Goal: Communication & Community: Answer question/provide support

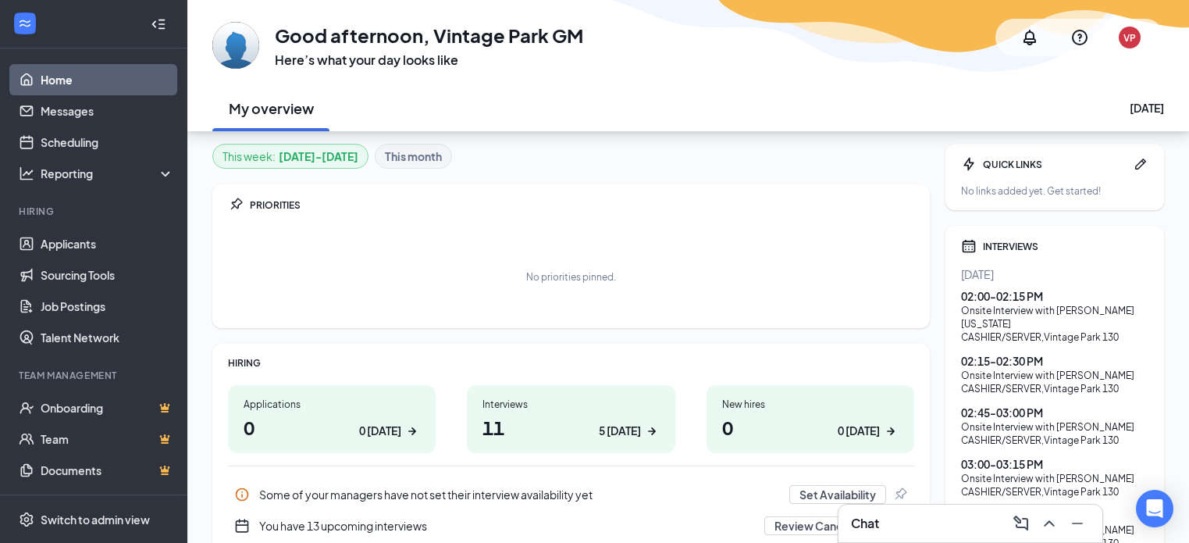
scroll to position [78, 0]
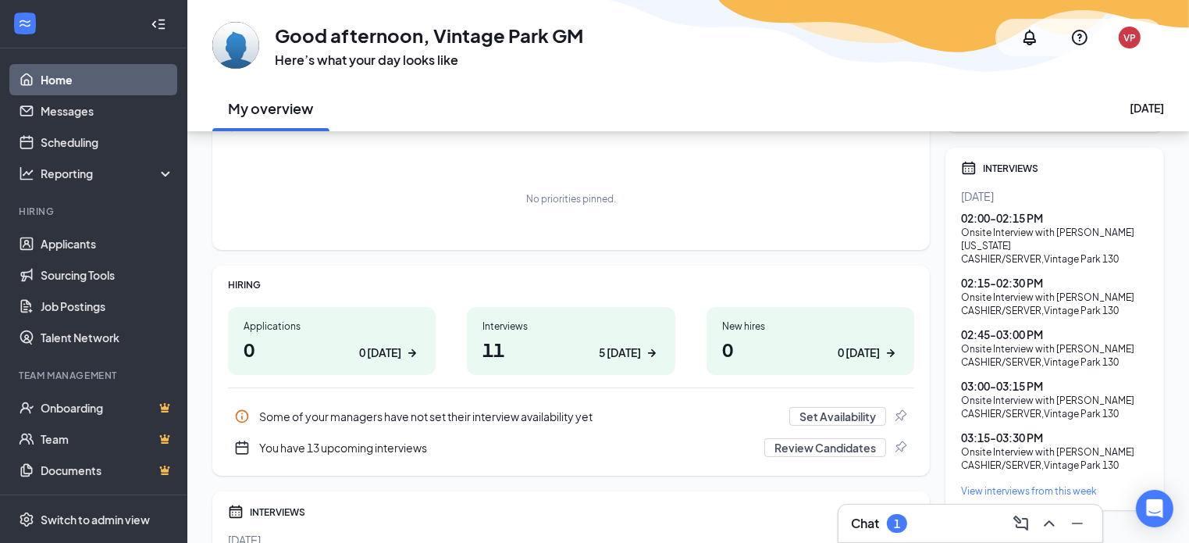
click at [868, 510] on div "Chat 1" at bounding box center [971, 522] width 264 height 37
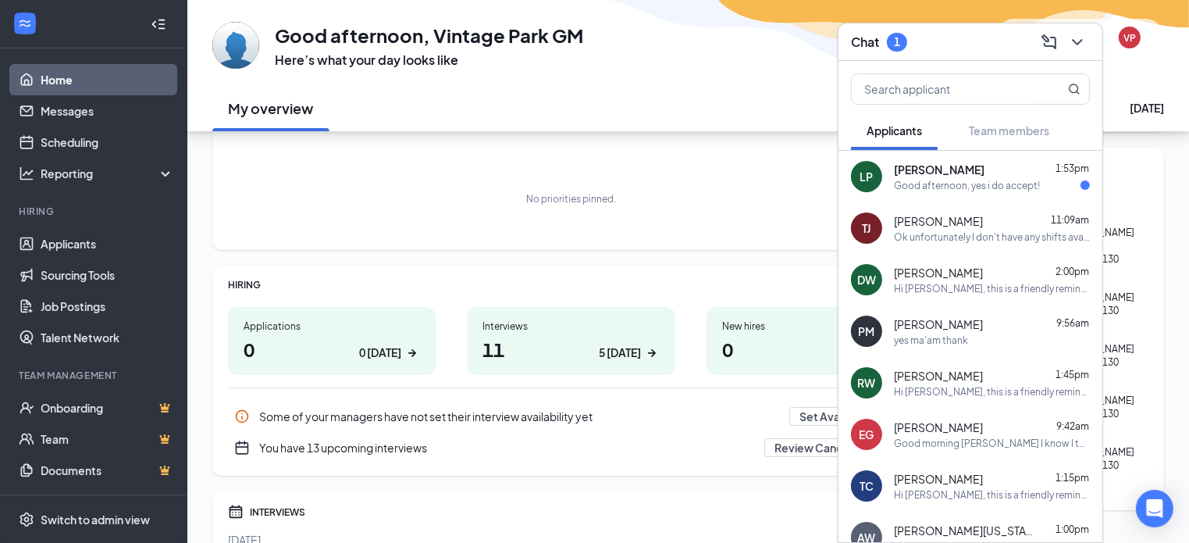
click at [953, 184] on div "Good afternoon, yes i do accept!" at bounding box center [967, 185] width 146 height 13
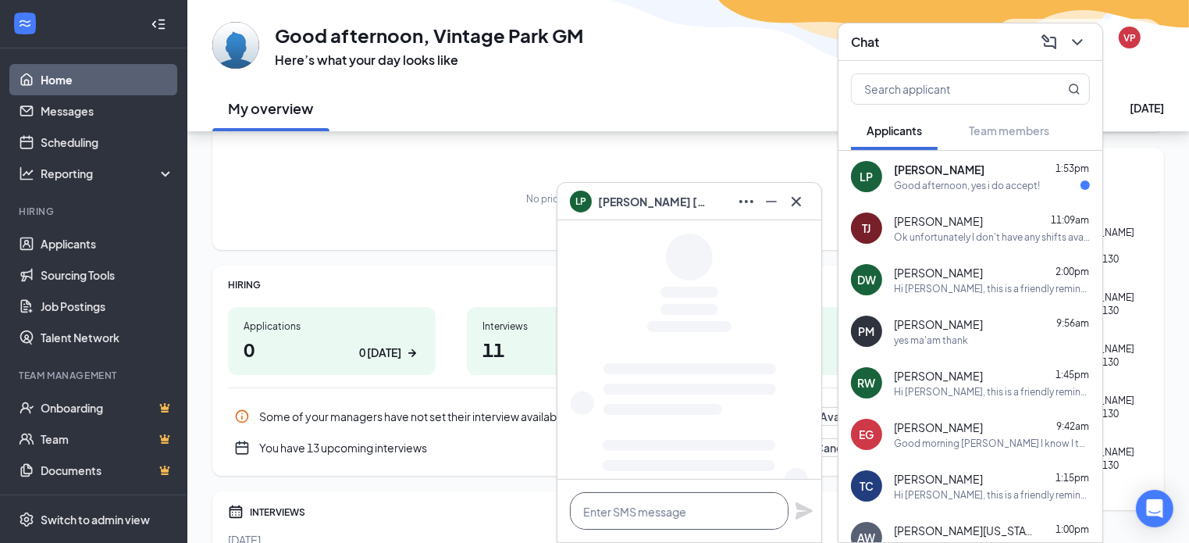
click at [638, 521] on textarea at bounding box center [679, 510] width 219 height 37
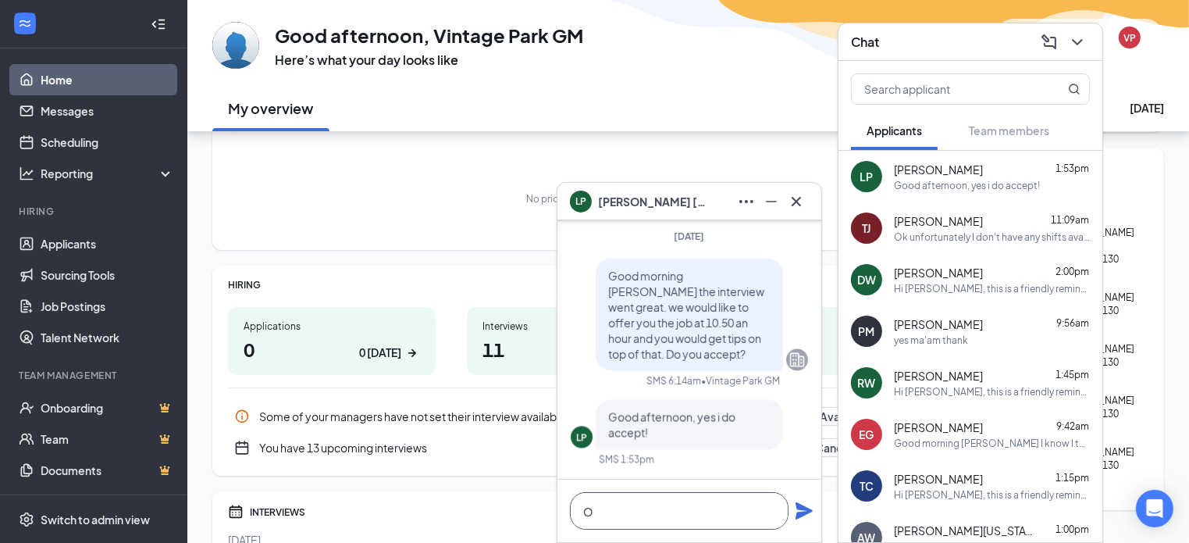
scroll to position [0, 0]
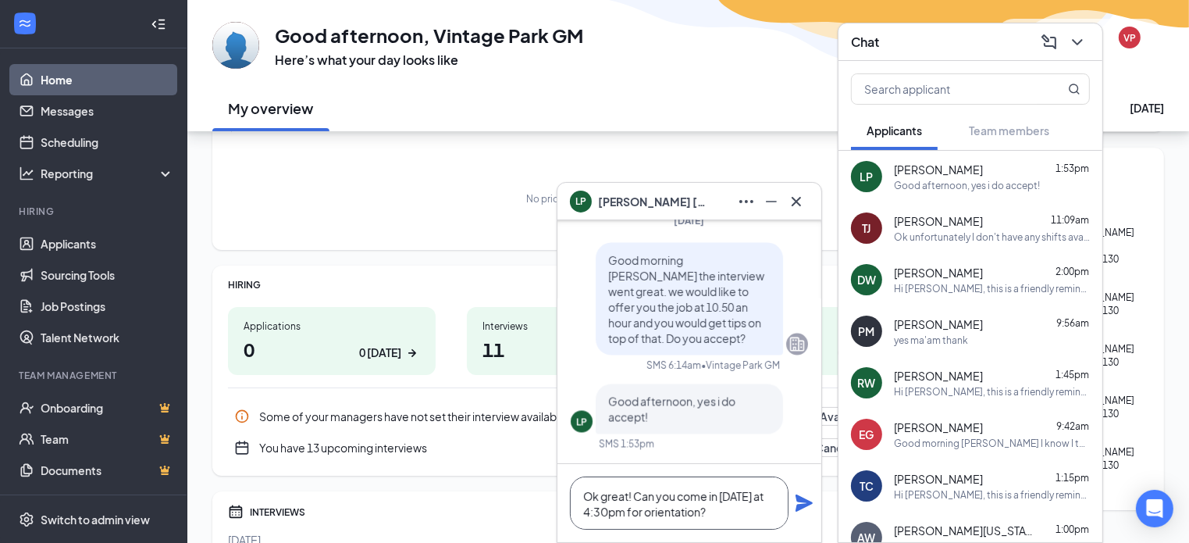
type textarea "Ok great! Can you come in [DATE] at 4:30pm for orientation?"
click at [799, 507] on icon "Plane" at bounding box center [804, 502] width 17 height 17
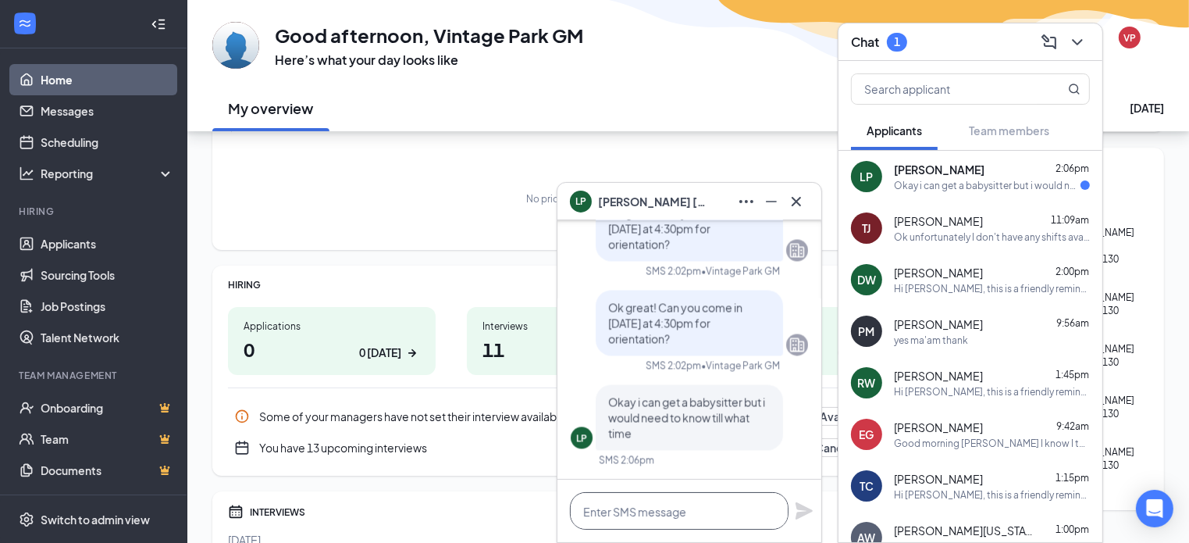
click at [684, 515] on textarea at bounding box center [679, 510] width 219 height 37
type textarea "should only take about an hour."
click at [809, 504] on icon "Plane" at bounding box center [804, 510] width 19 height 19
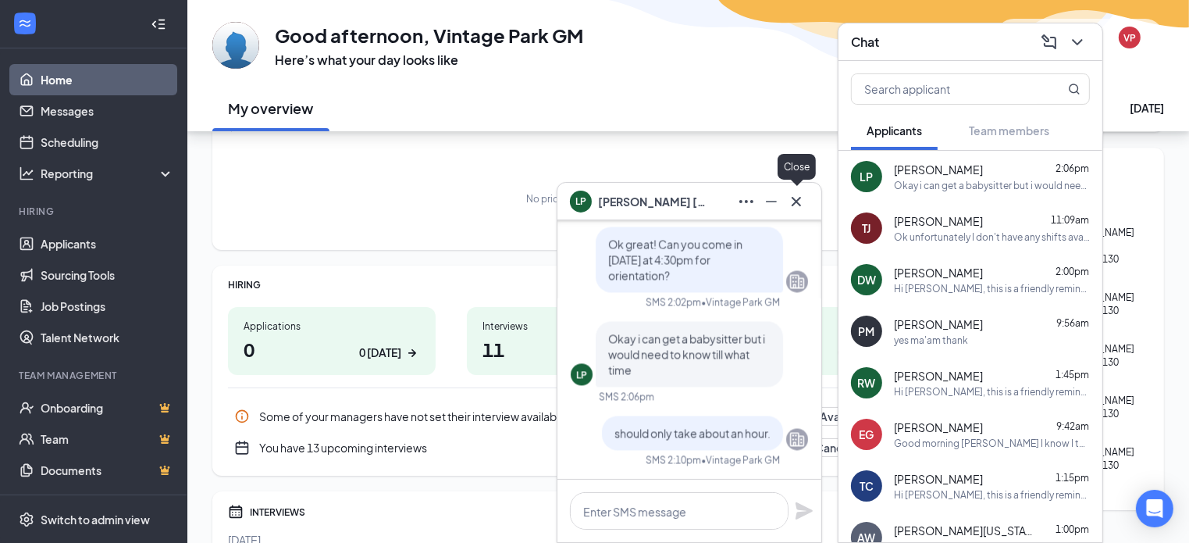
click at [795, 201] on icon "Cross" at bounding box center [796, 201] width 19 height 19
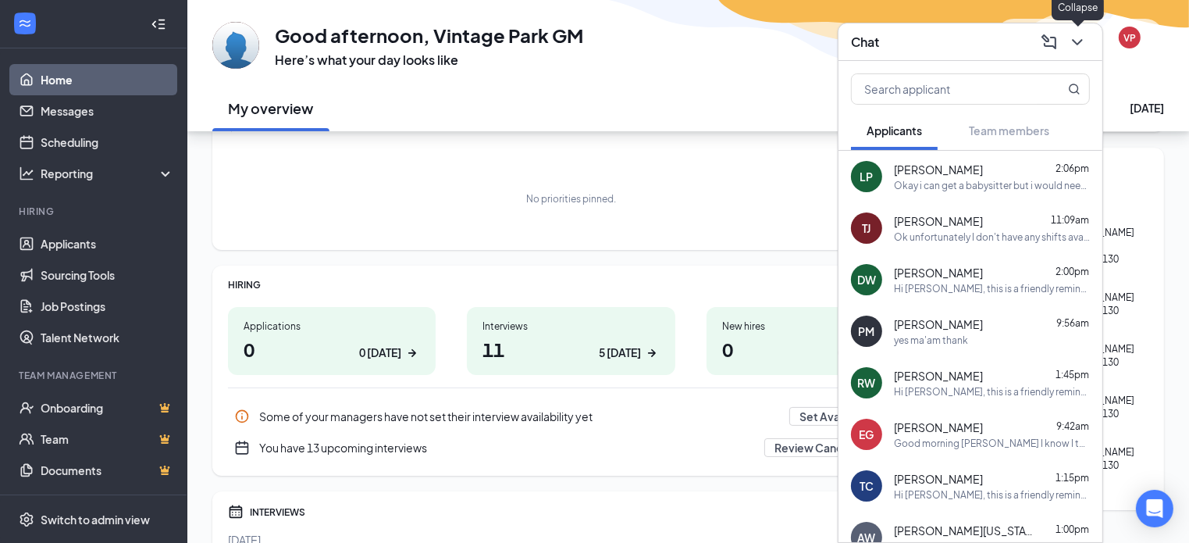
click at [1089, 41] on button at bounding box center [1077, 42] width 25 height 25
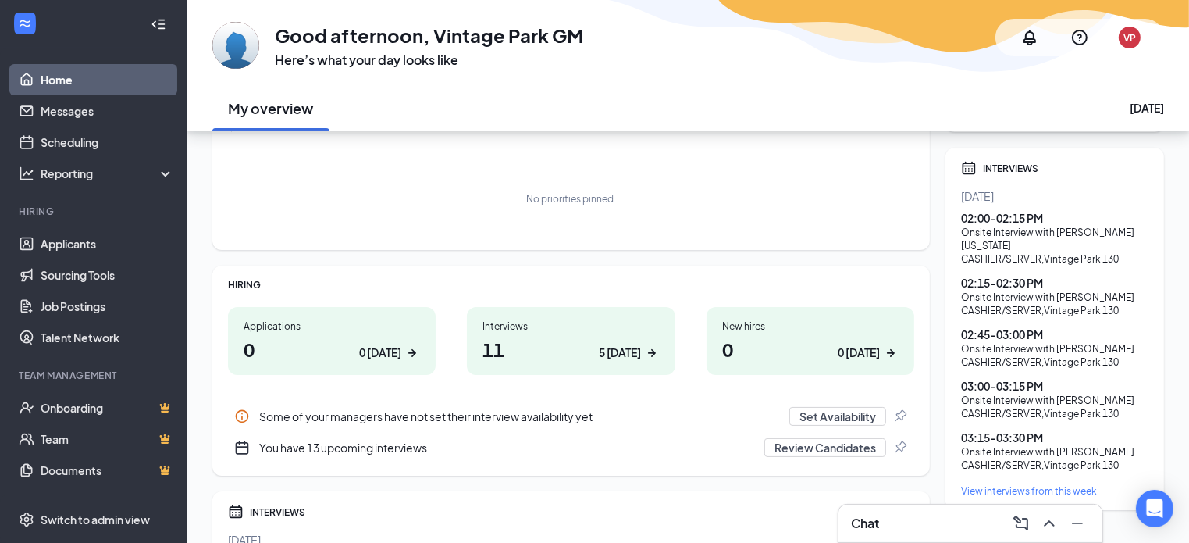
click at [953, 521] on div "Chat" at bounding box center [970, 523] width 239 height 25
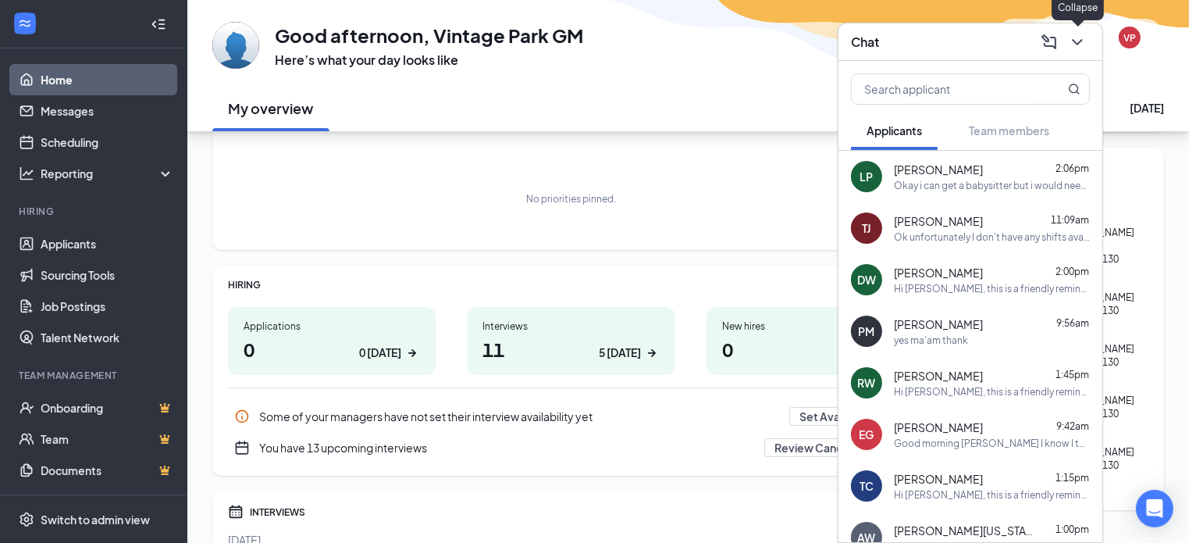
click at [1069, 31] on button at bounding box center [1077, 42] width 25 height 25
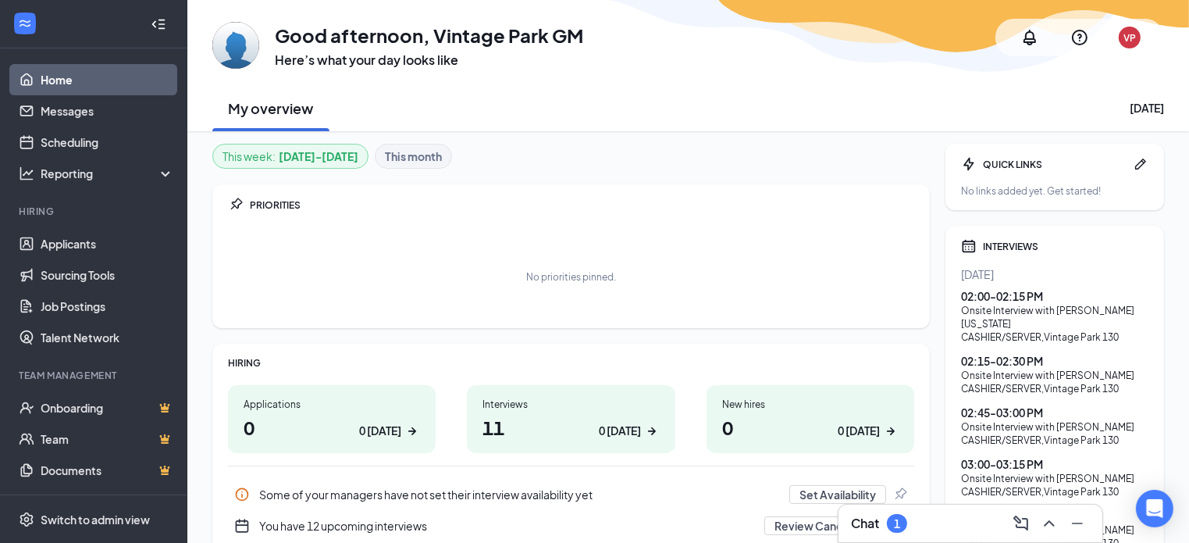
click at [924, 532] on div "Chat 1" at bounding box center [970, 523] width 239 height 25
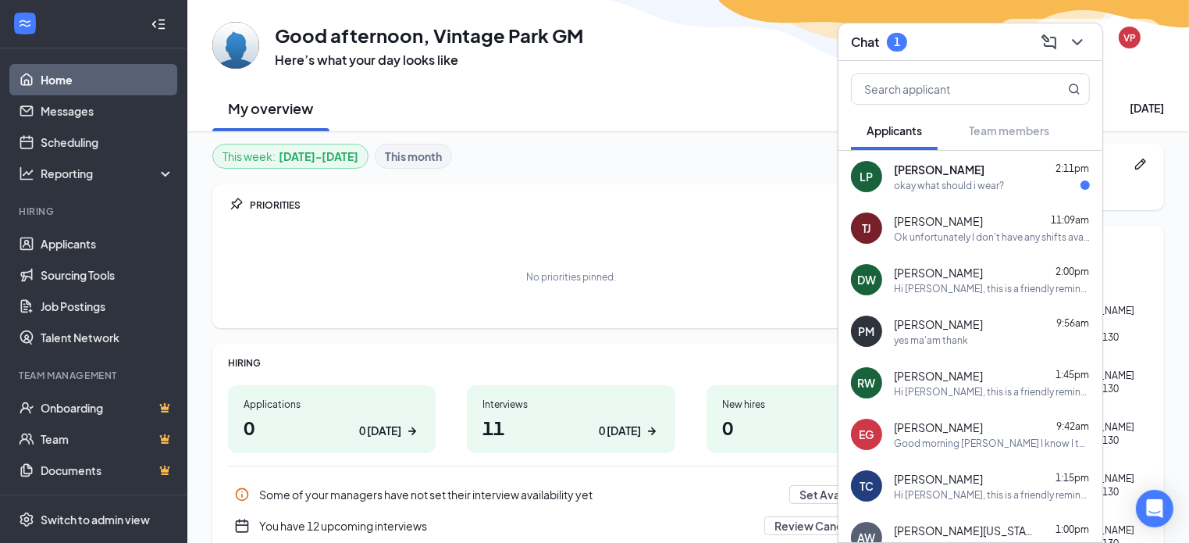
click at [959, 187] on div "okay what should i wear?" at bounding box center [949, 185] width 110 height 13
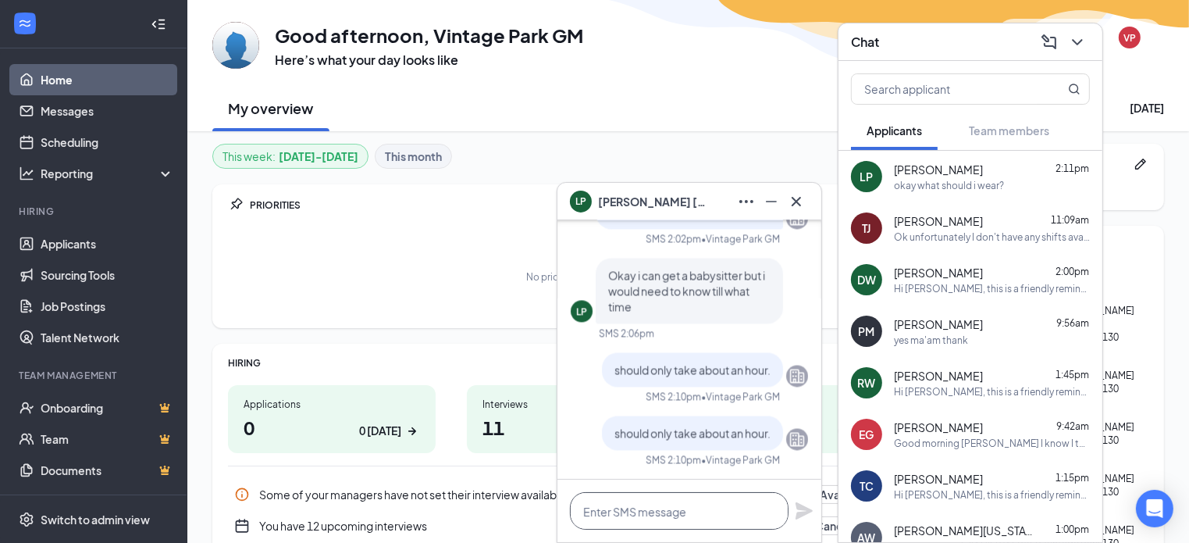
click at [625, 521] on textarea at bounding box center [679, 510] width 219 height 37
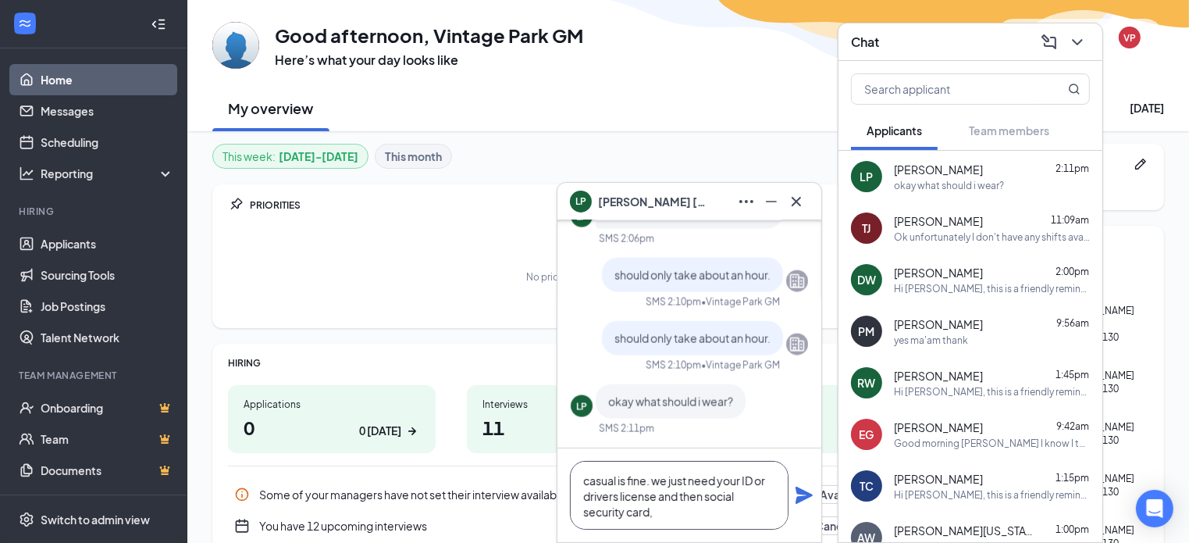
click at [671, 515] on textarea "casual is fine. we just need your ID or drivers license and then social securit…" at bounding box center [679, 495] width 219 height 69
type textarea "casual is fine. we just need your ID or drivers license and then social securit…"
click at [811, 492] on icon "Plane" at bounding box center [804, 495] width 19 height 19
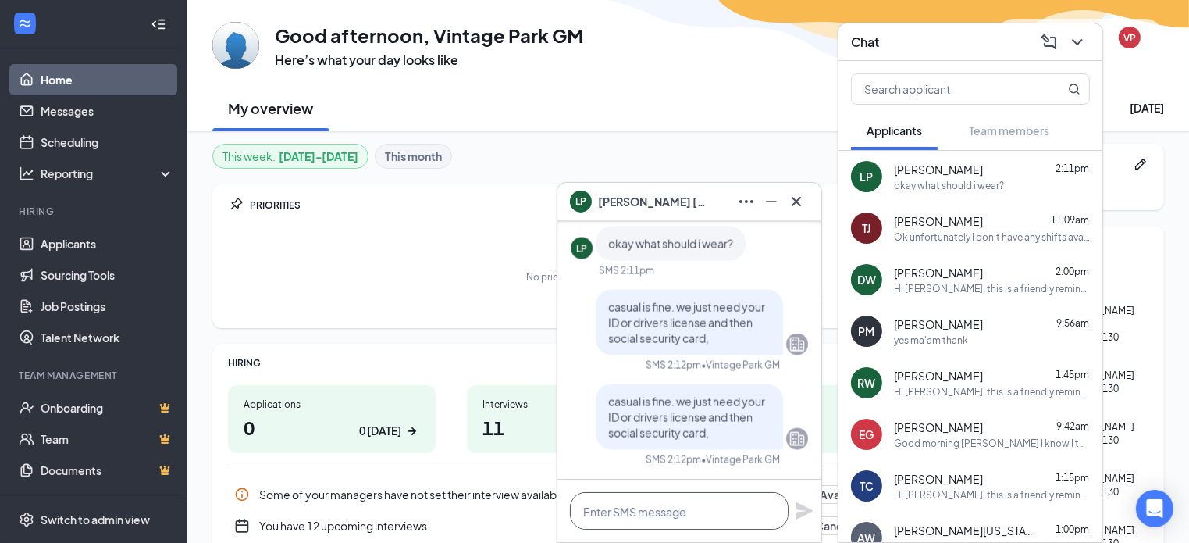
click at [720, 506] on textarea at bounding box center [679, 510] width 219 height 37
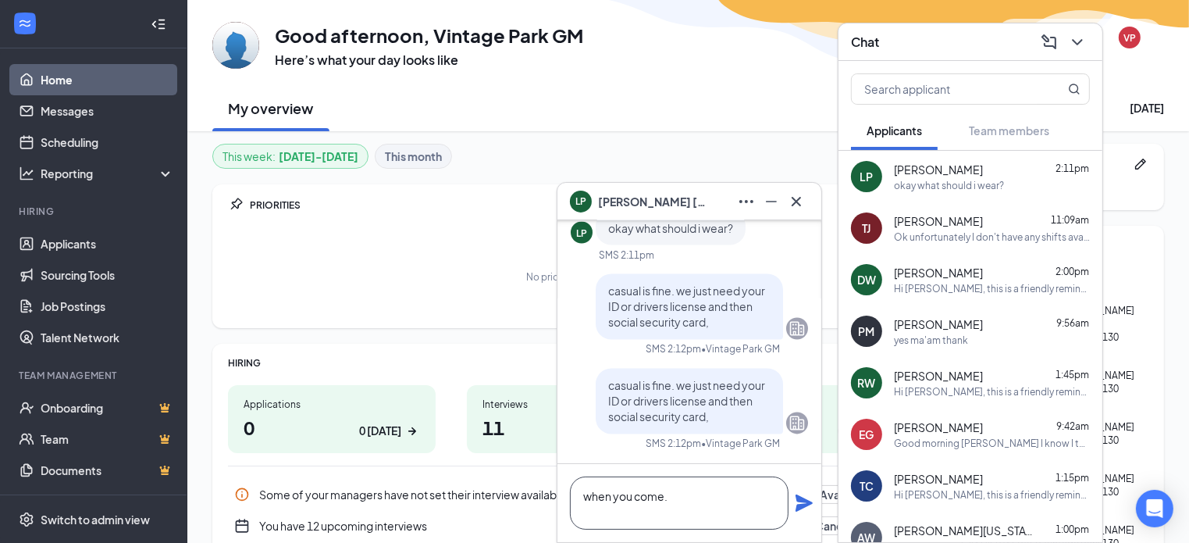
type textarea "when you come."
click at [801, 501] on icon "Plane" at bounding box center [804, 502] width 17 height 17
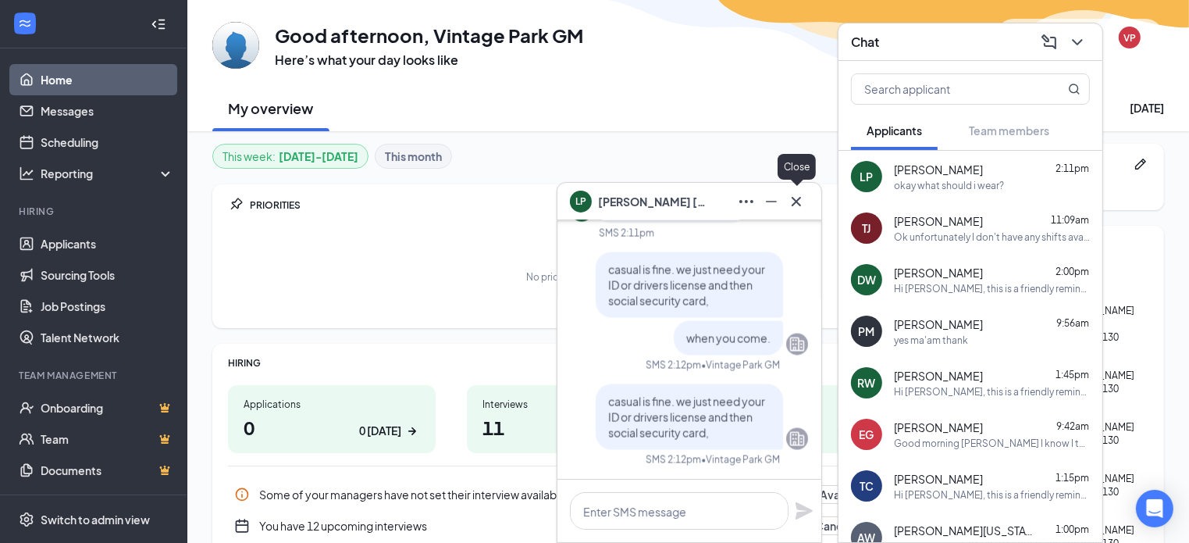
click at [797, 206] on icon "Cross" at bounding box center [796, 201] width 19 height 19
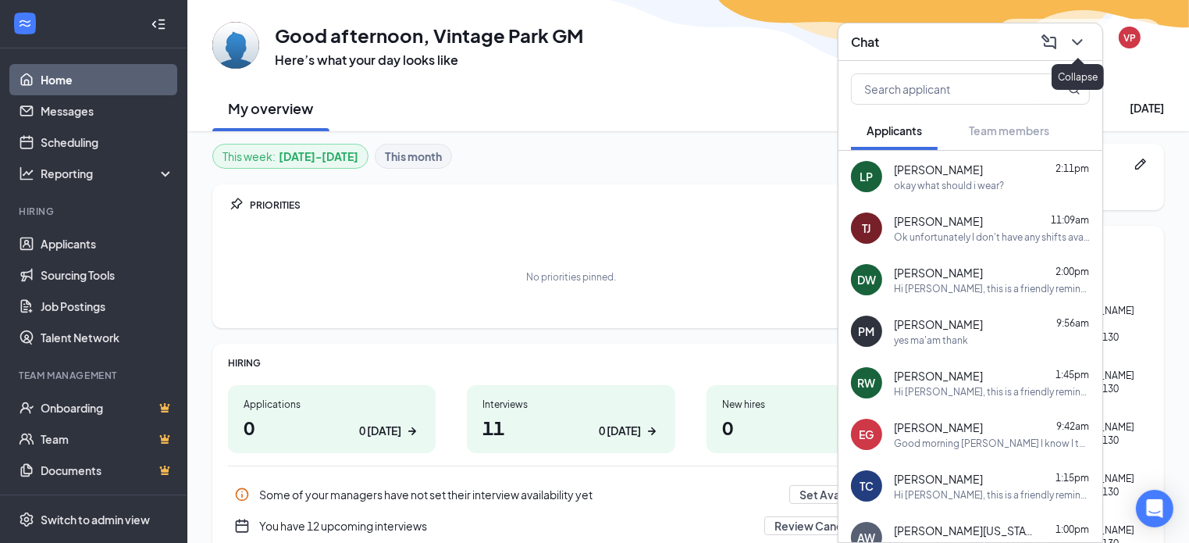
click at [1078, 50] on icon "ChevronDown" at bounding box center [1077, 42] width 19 height 19
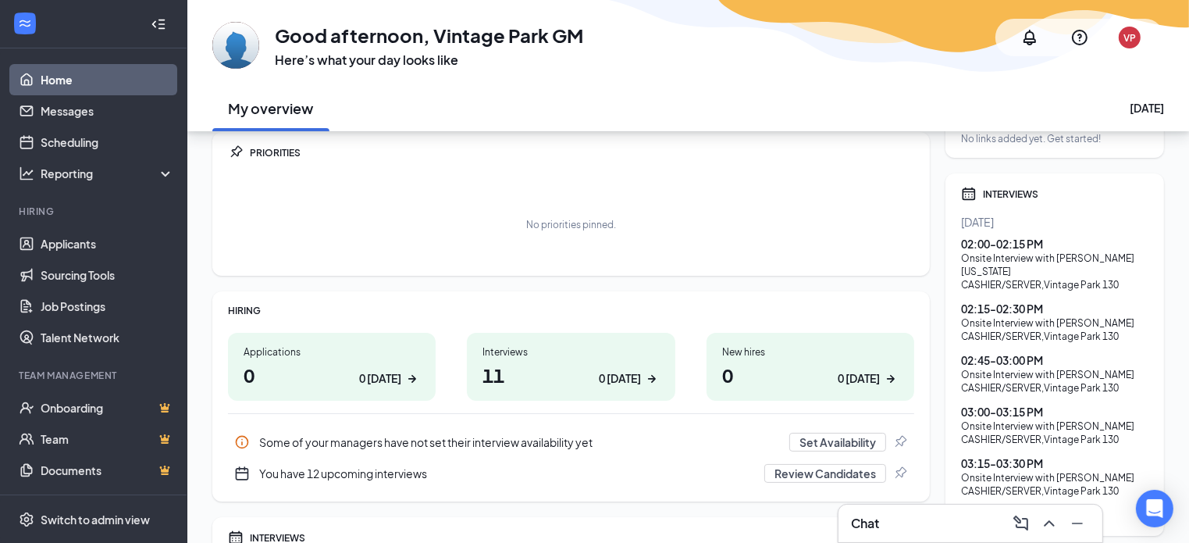
scroll to position [156, 0]
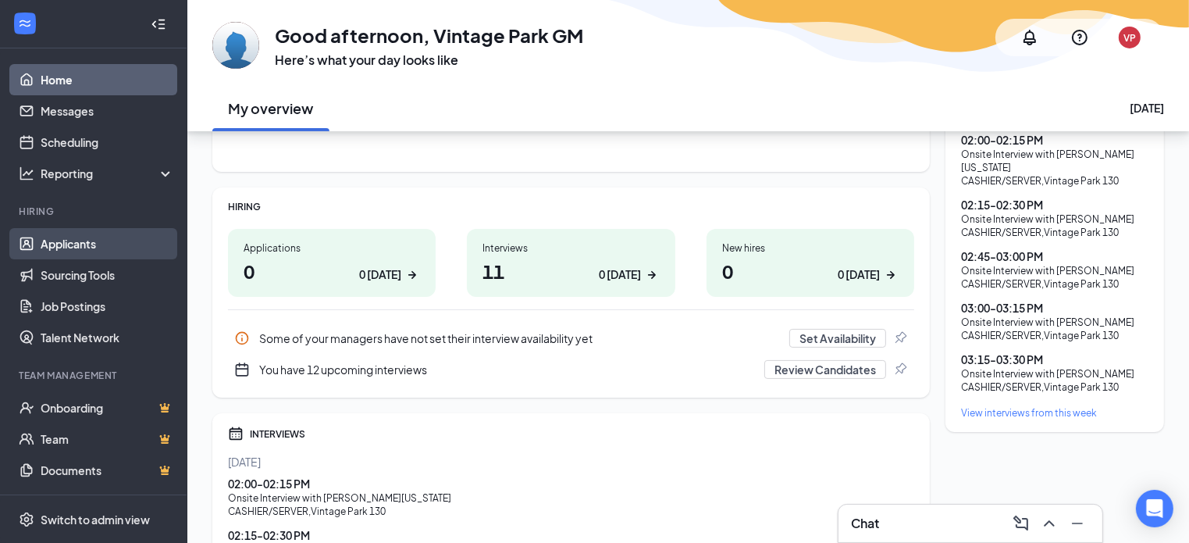
click at [86, 249] on link "Applicants" at bounding box center [108, 243] width 134 height 31
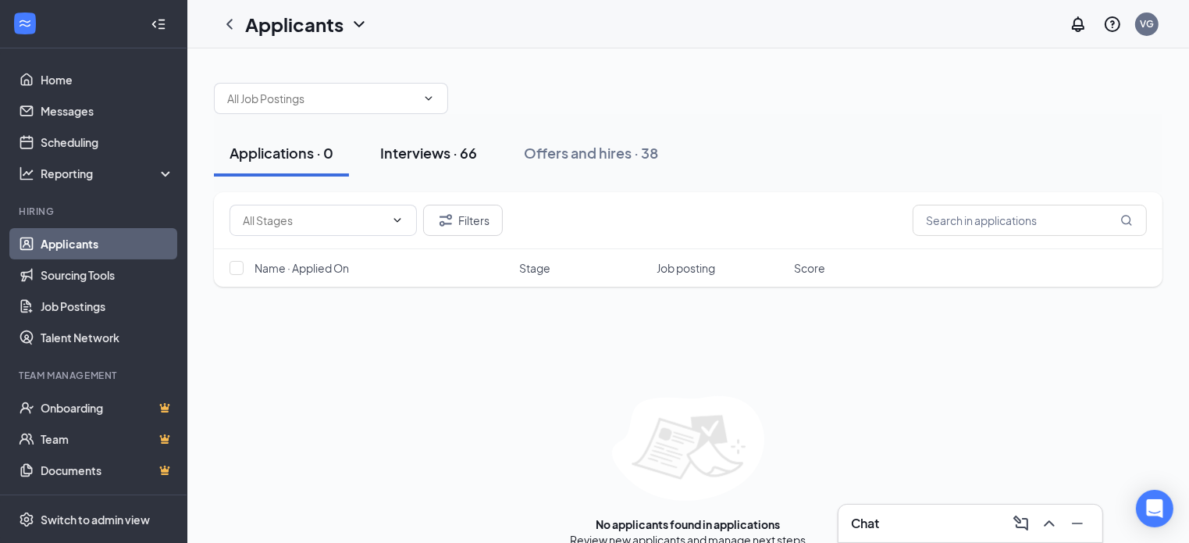
click at [418, 153] on div "Interviews · 66" at bounding box center [428, 153] width 97 height 20
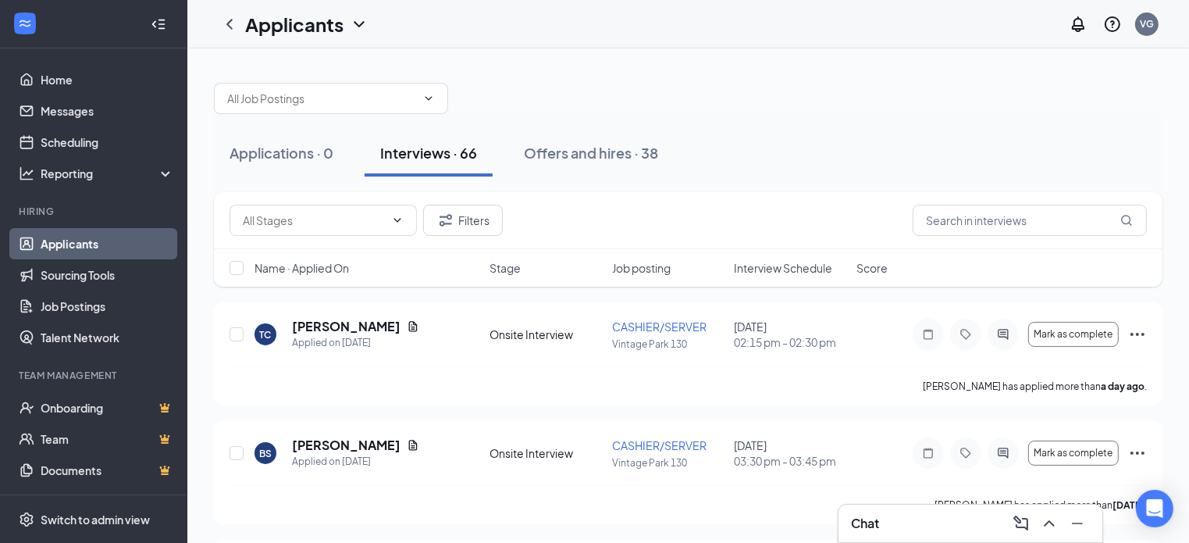
click at [802, 266] on span "Interview Schedule" at bounding box center [783, 268] width 98 height 16
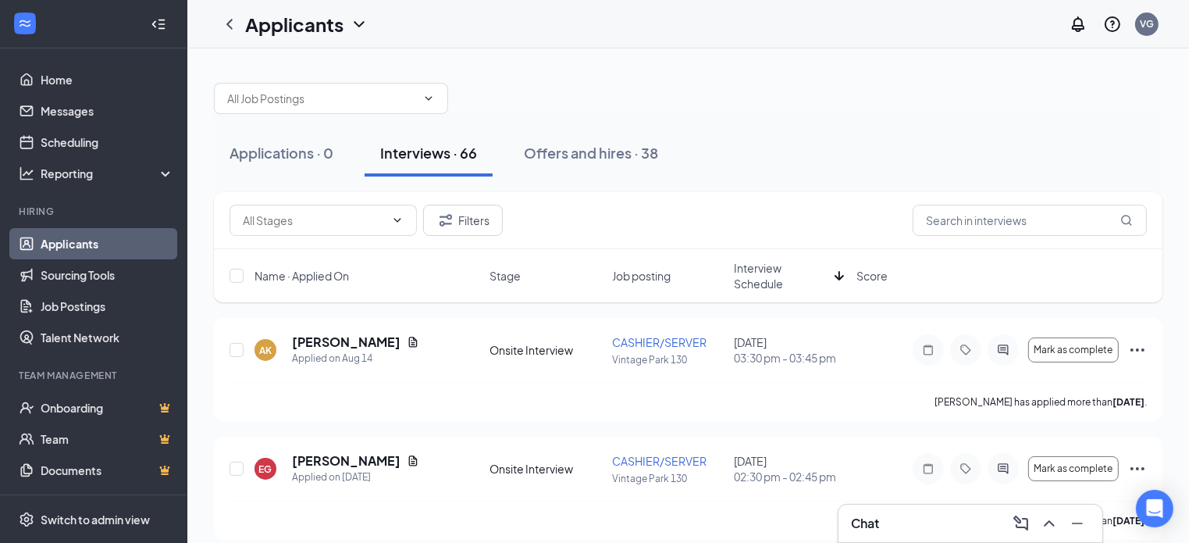
click at [765, 269] on span "Interview Schedule" at bounding box center [781, 275] width 94 height 31
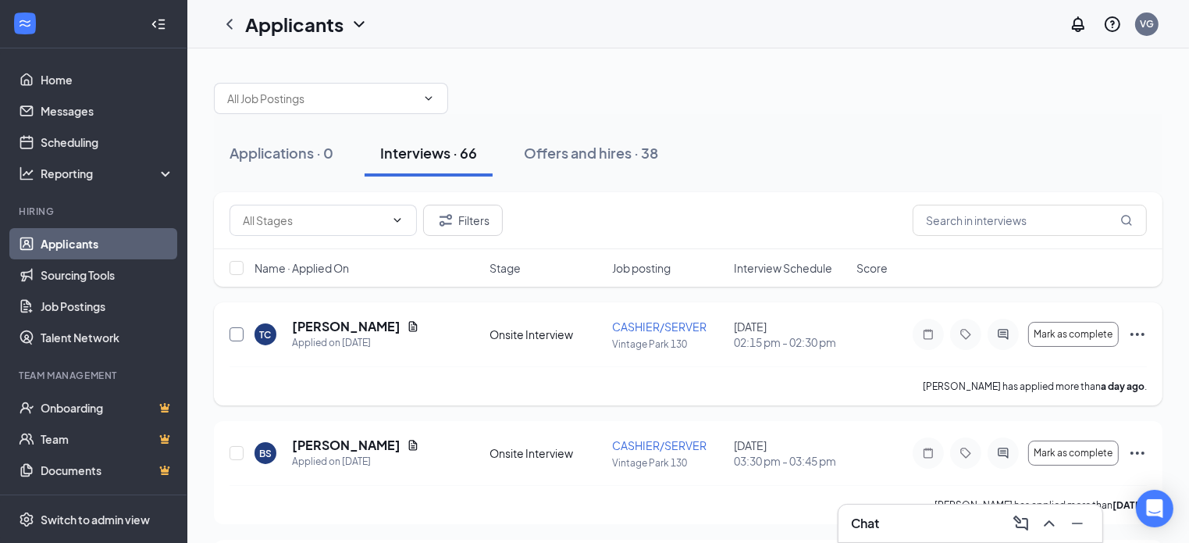
click at [240, 330] on input "checkbox" at bounding box center [237, 334] width 14 height 14
checkbox input "true"
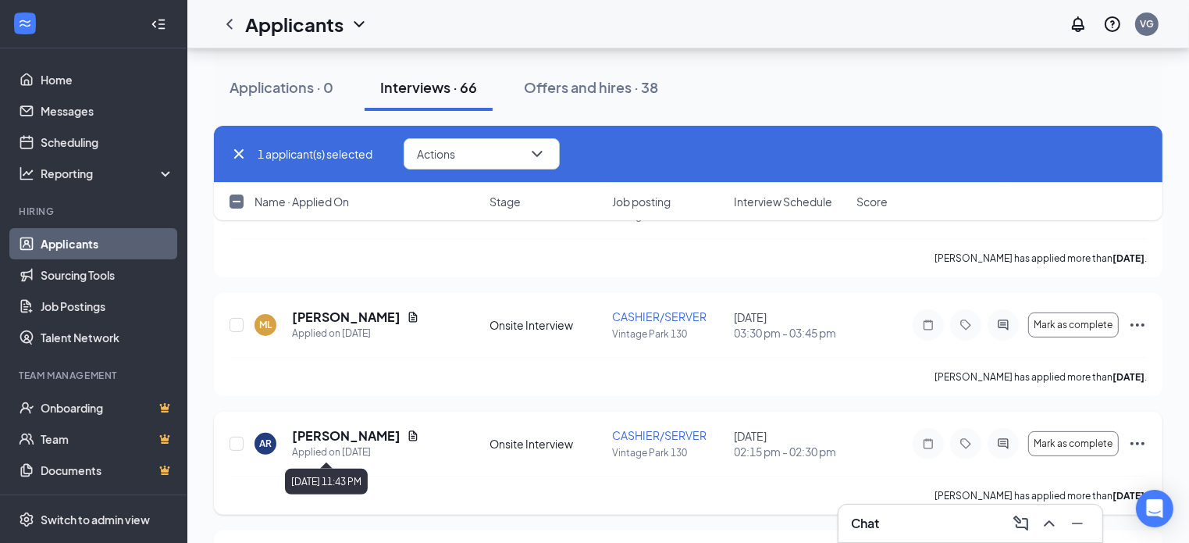
scroll to position [312, 0]
